Goal: Navigation & Orientation: Find specific page/section

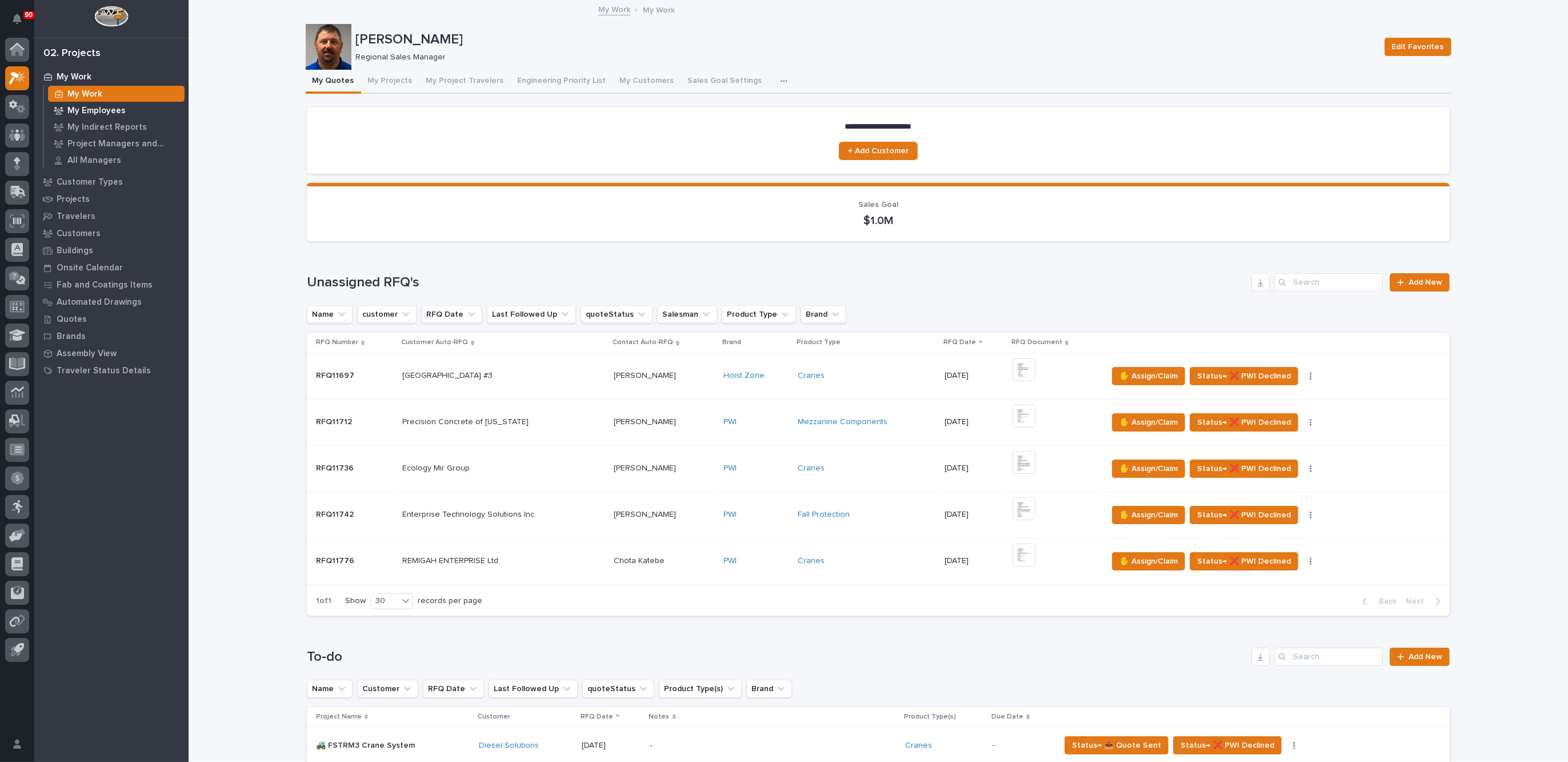
click at [103, 106] on p "My Employees" at bounding box center [96, 111] width 59 height 11
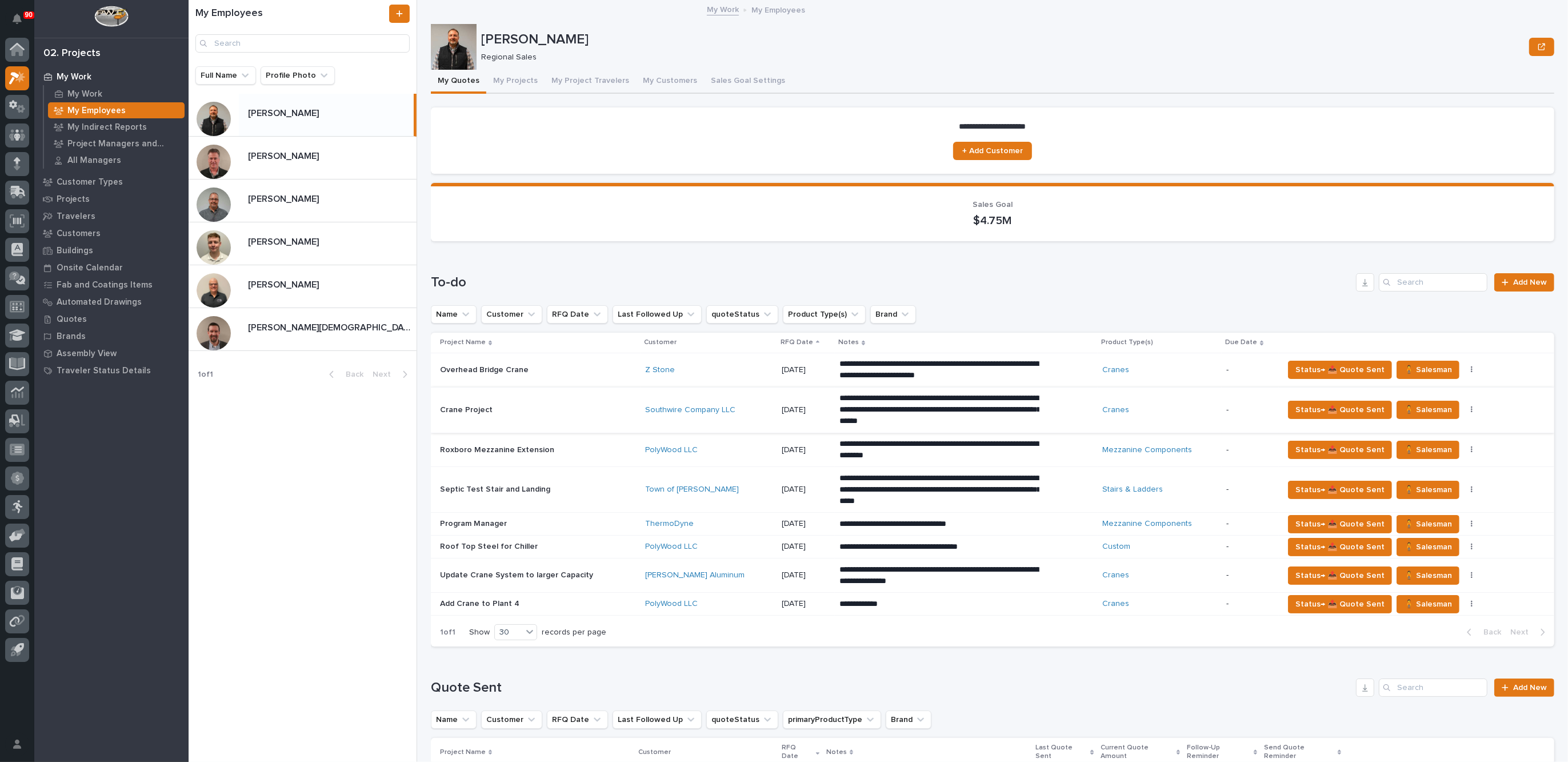
drag, startPoint x: 311, startPoint y: 161, endPoint x: 517, endPoint y: 427, distance: 336.4
click at [311, 160] on p at bounding box center [329, 156] width 164 height 11
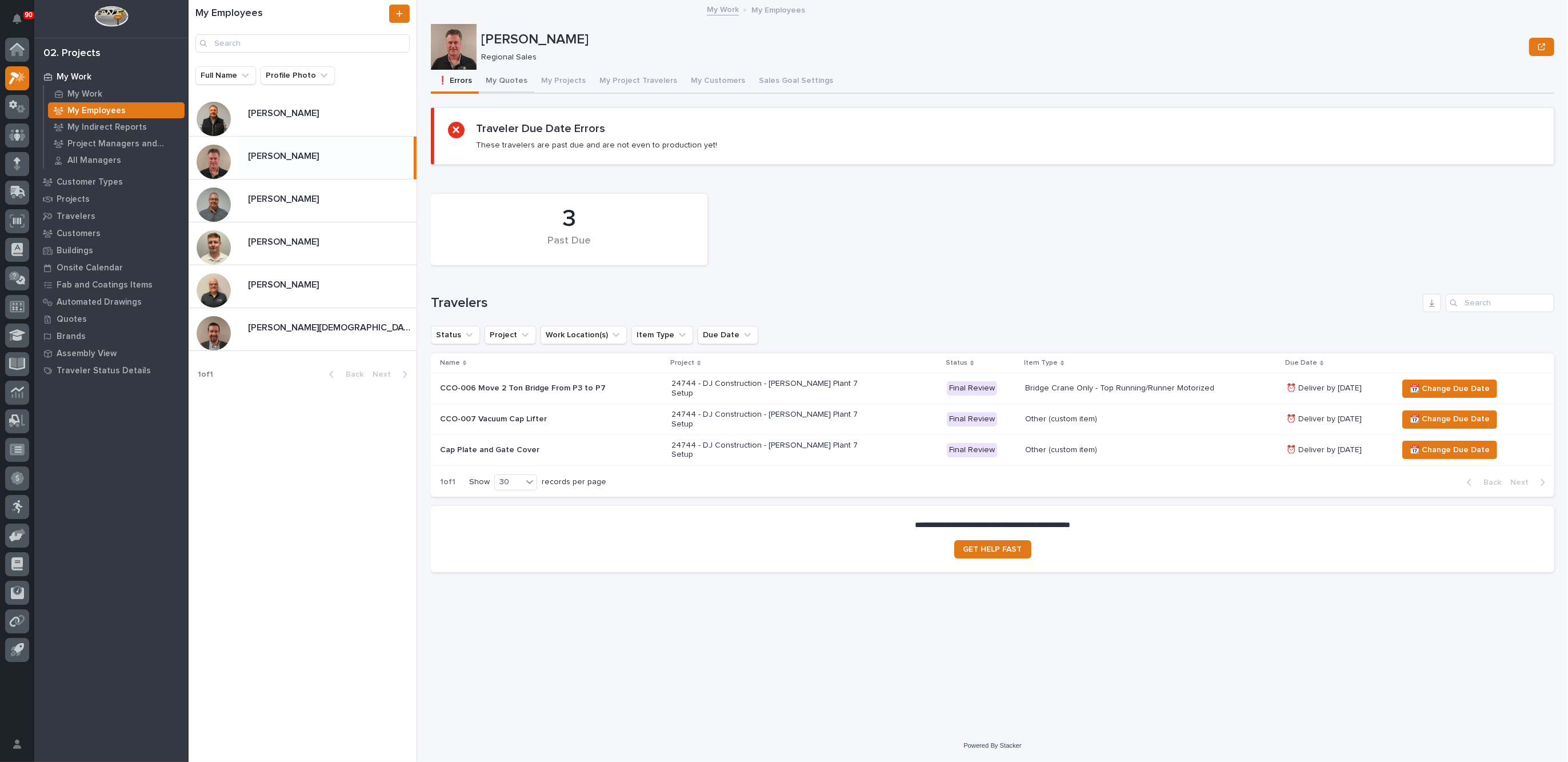
click at [503, 78] on button "My Quotes" at bounding box center [506, 81] width 55 height 24
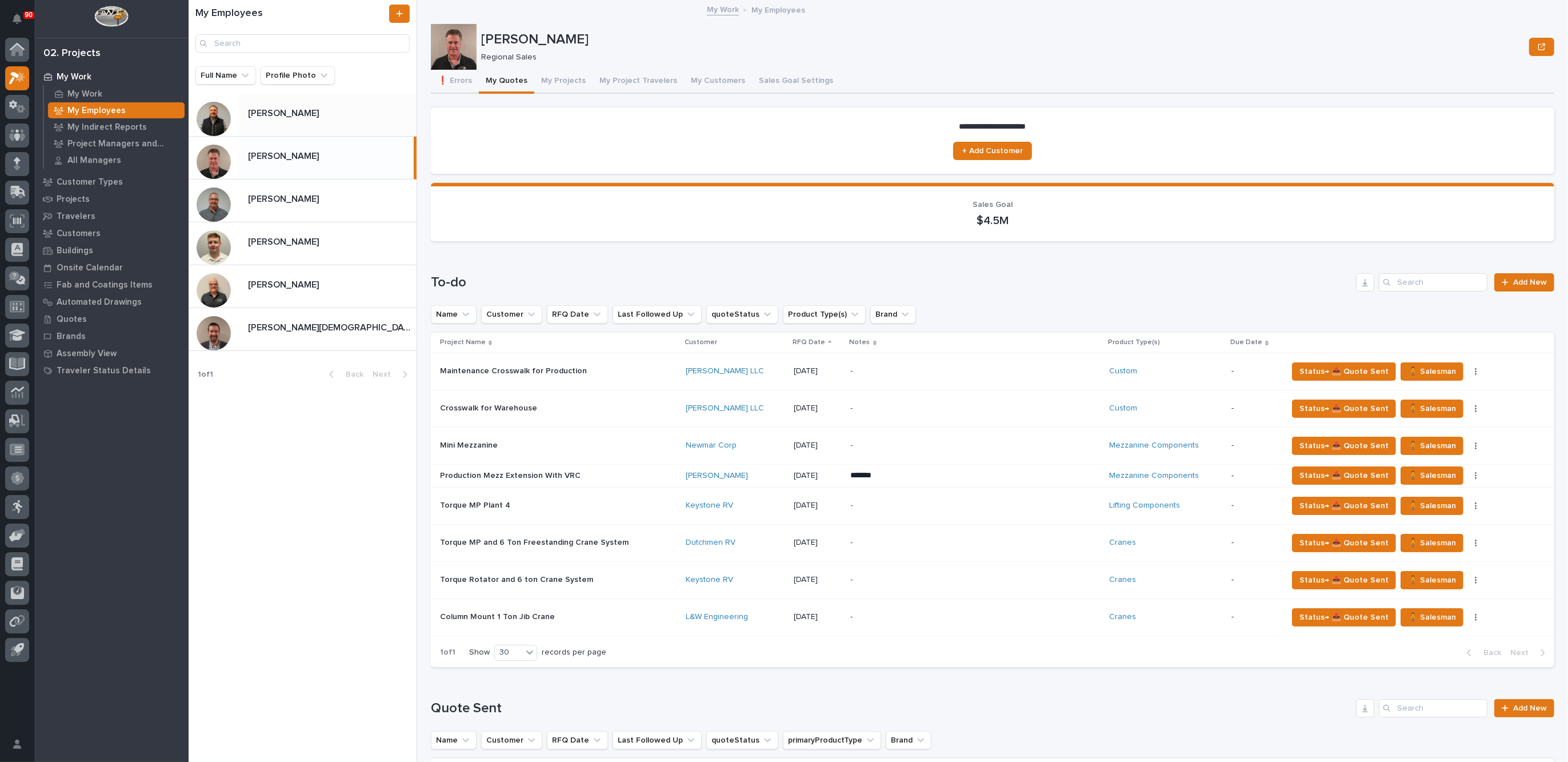
click at [294, 115] on p "[PERSON_NAME]" at bounding box center [285, 112] width 74 height 13
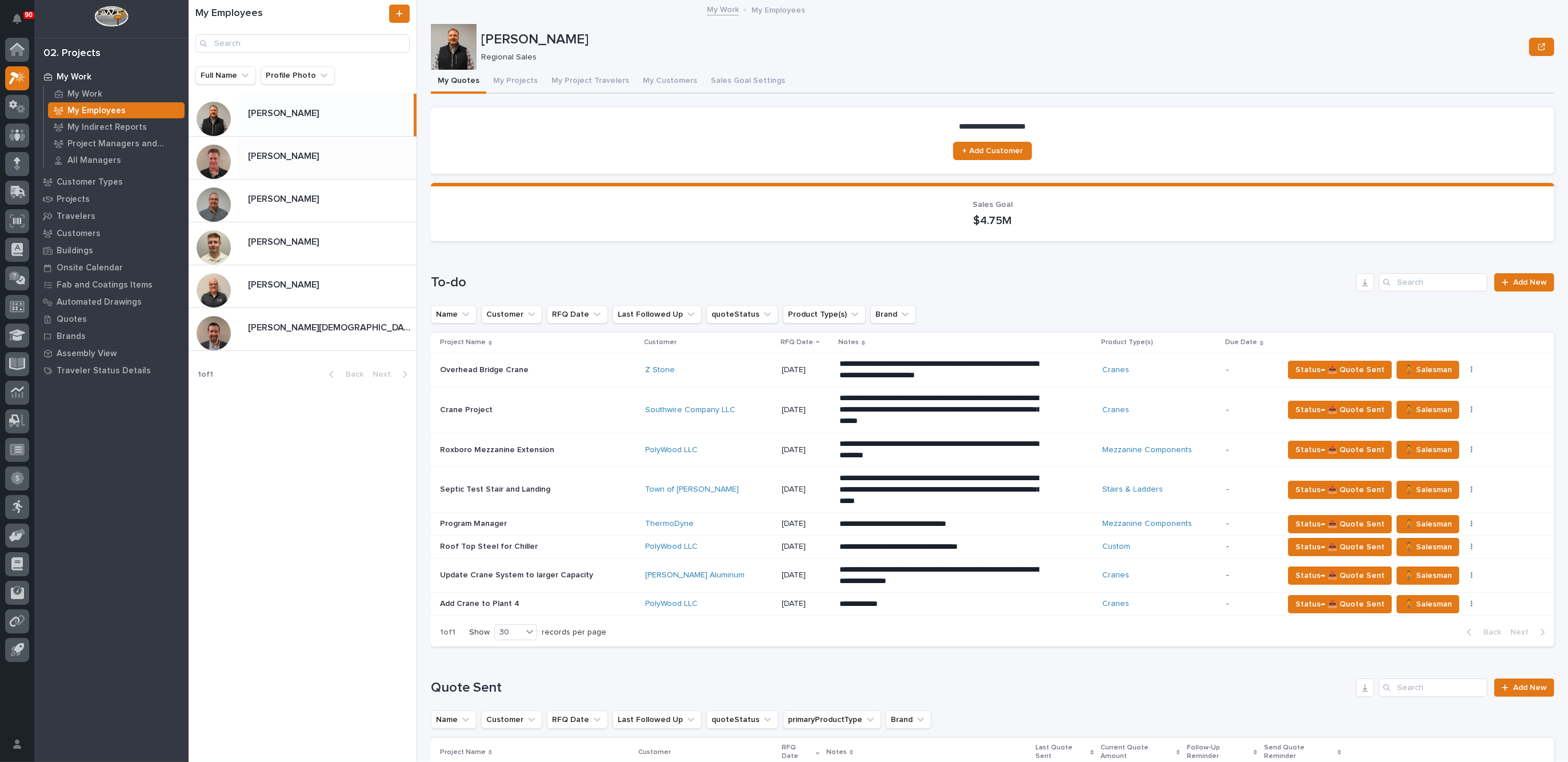
click at [294, 151] on p "[PERSON_NAME]" at bounding box center [285, 155] width 74 height 13
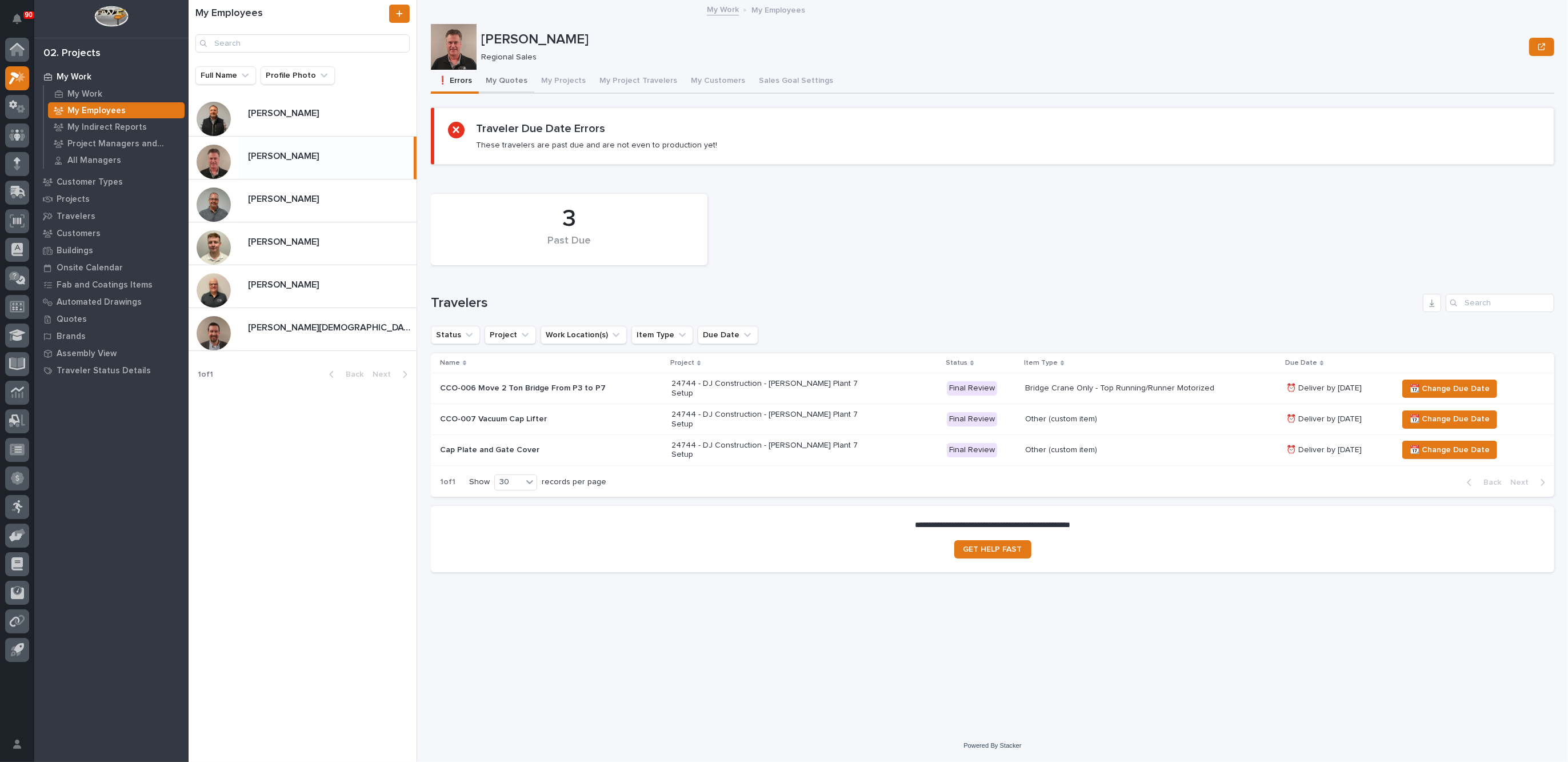
click at [516, 81] on button "My Quotes" at bounding box center [506, 81] width 55 height 24
